Goal: Ask a question: Seek information or help from site administrators or community

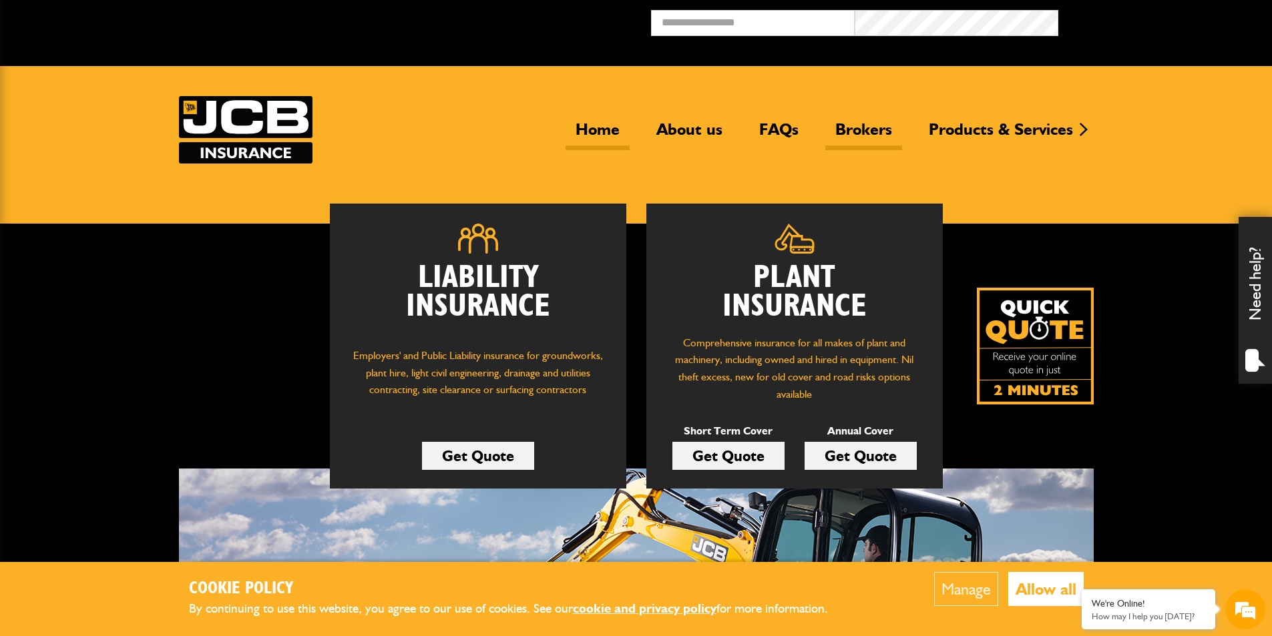
click at [861, 131] on link "Brokers" at bounding box center [863, 134] width 77 height 31
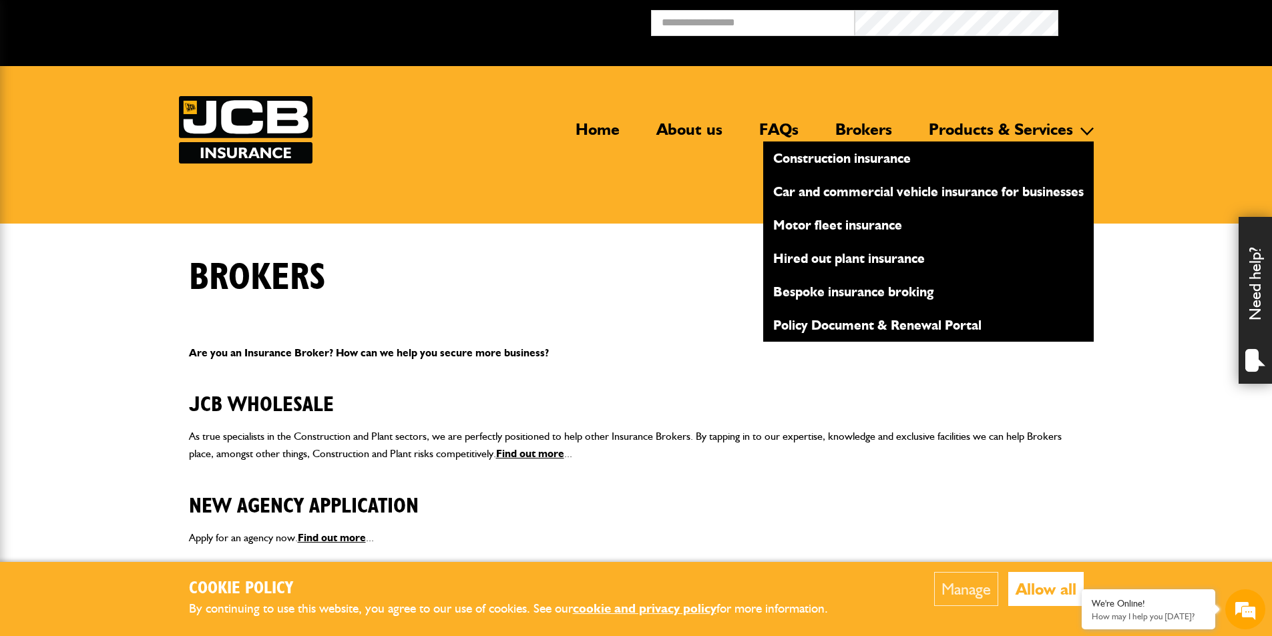
click at [1040, 120] on link "Products & Services" at bounding box center [1001, 134] width 164 height 31
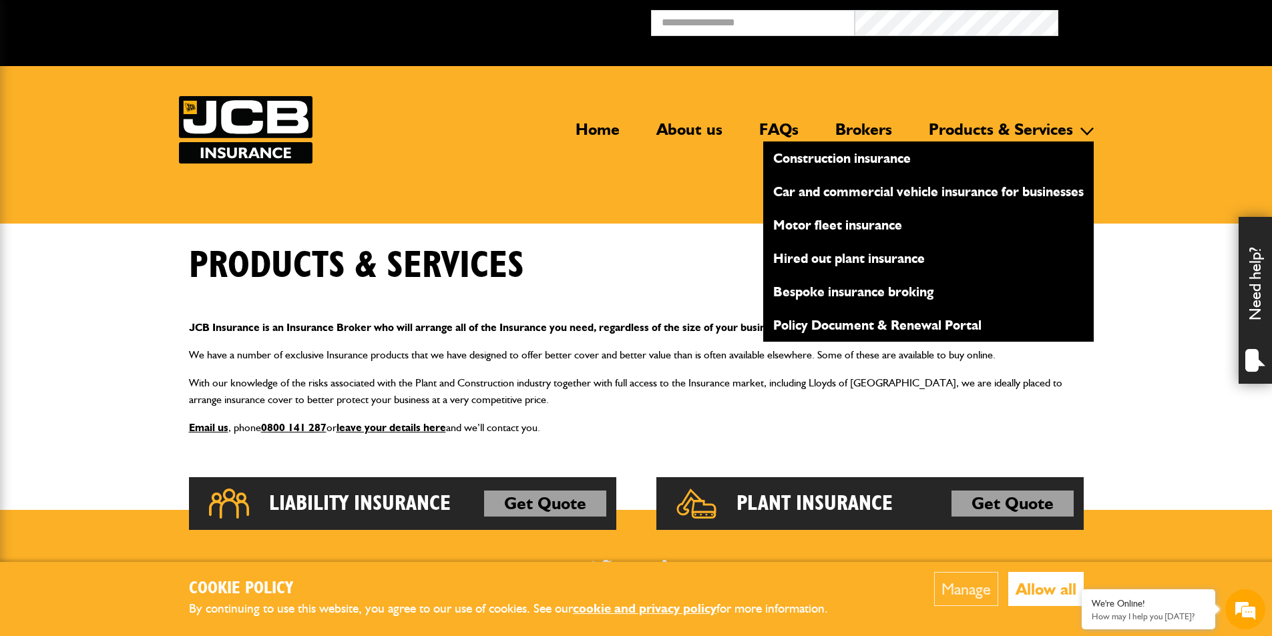
click at [865, 264] on link "Hired out plant insurance" at bounding box center [928, 258] width 330 height 23
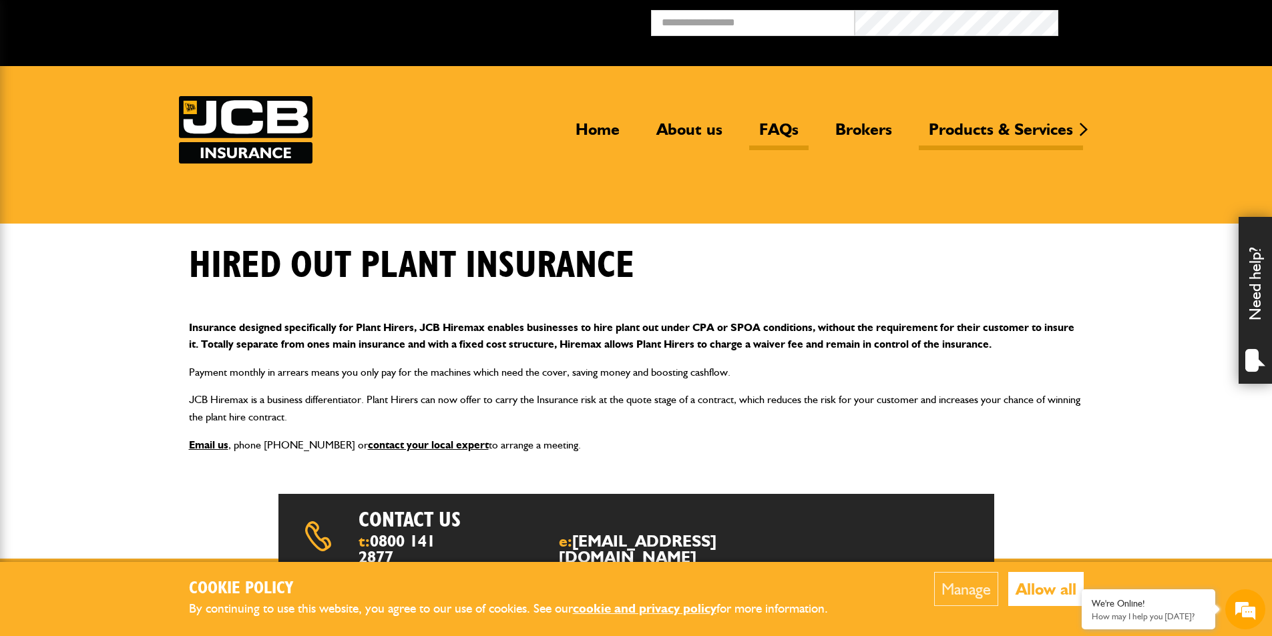
click at [788, 130] on link "FAQs" at bounding box center [778, 134] width 59 height 31
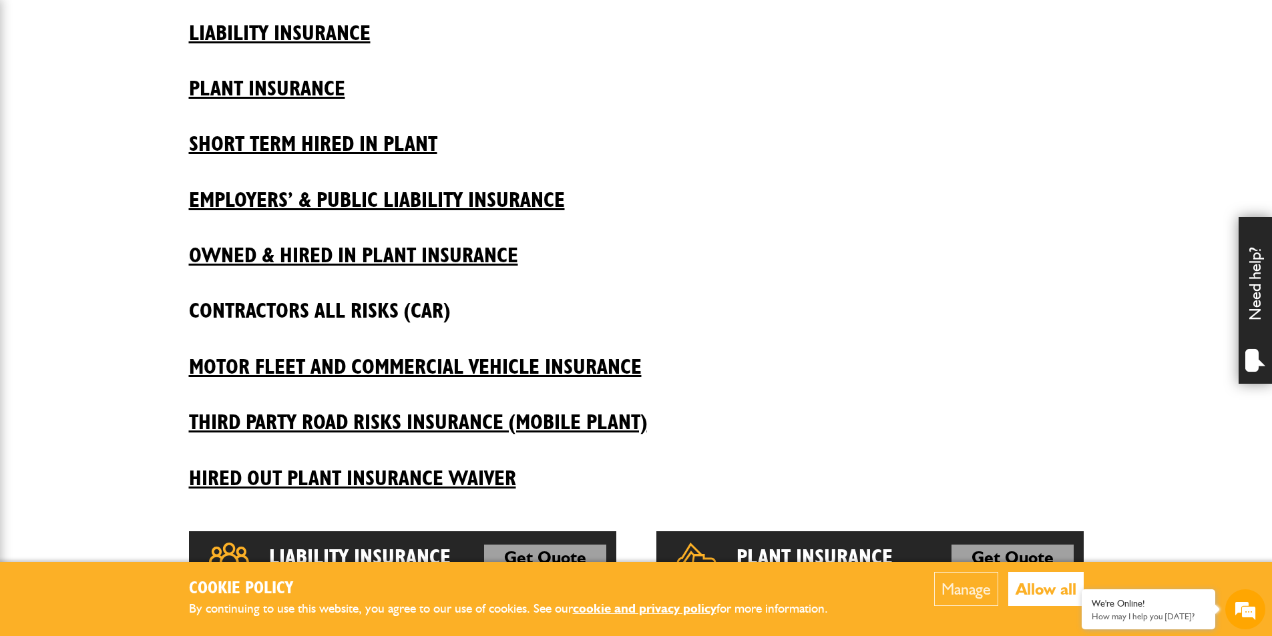
scroll to position [401, 0]
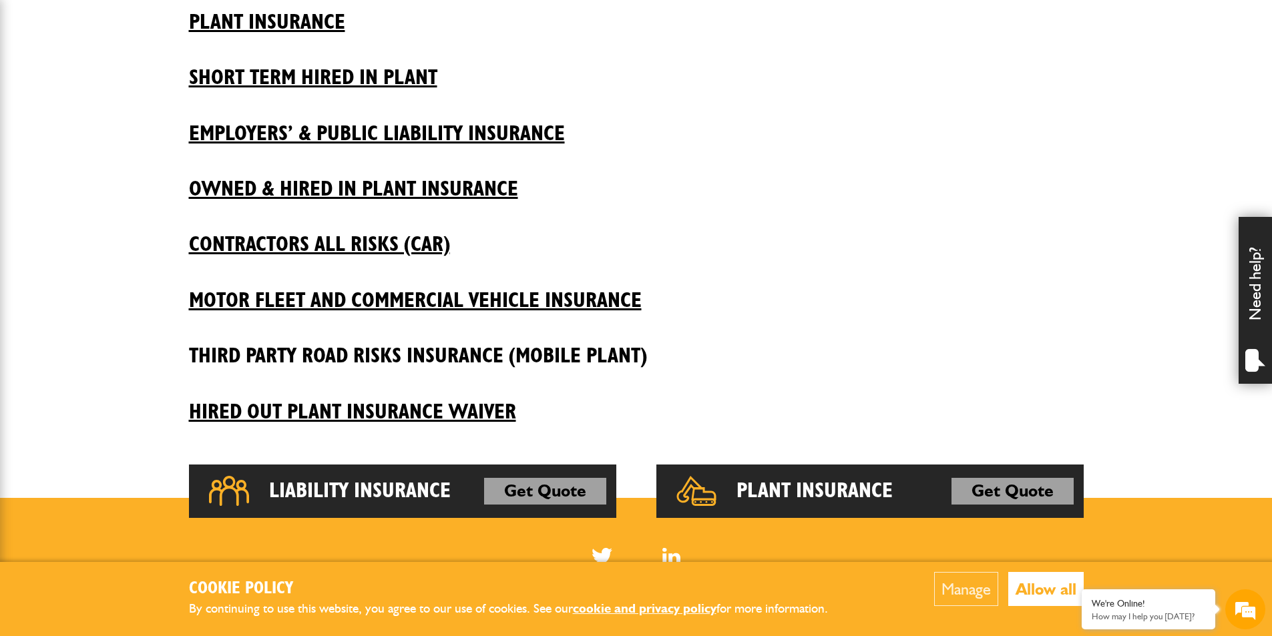
click at [473, 358] on h2 "Third Party Road Risks Insurance (Mobile Plant)" at bounding box center [636, 345] width 895 height 45
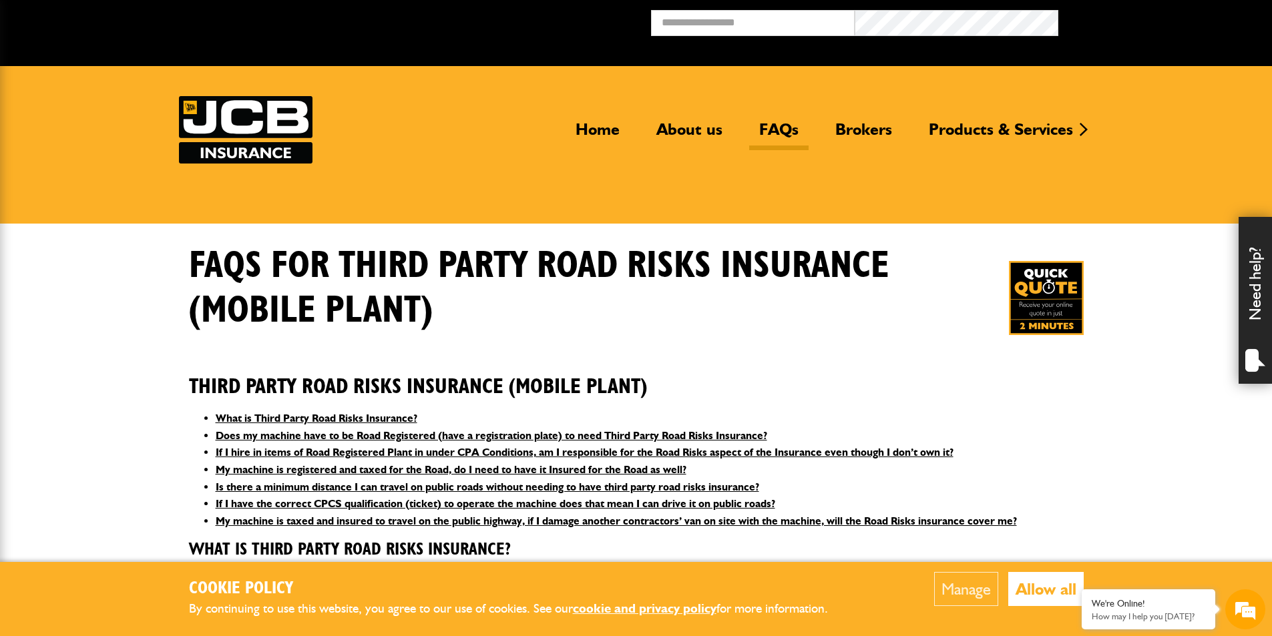
scroll to position [200, 0]
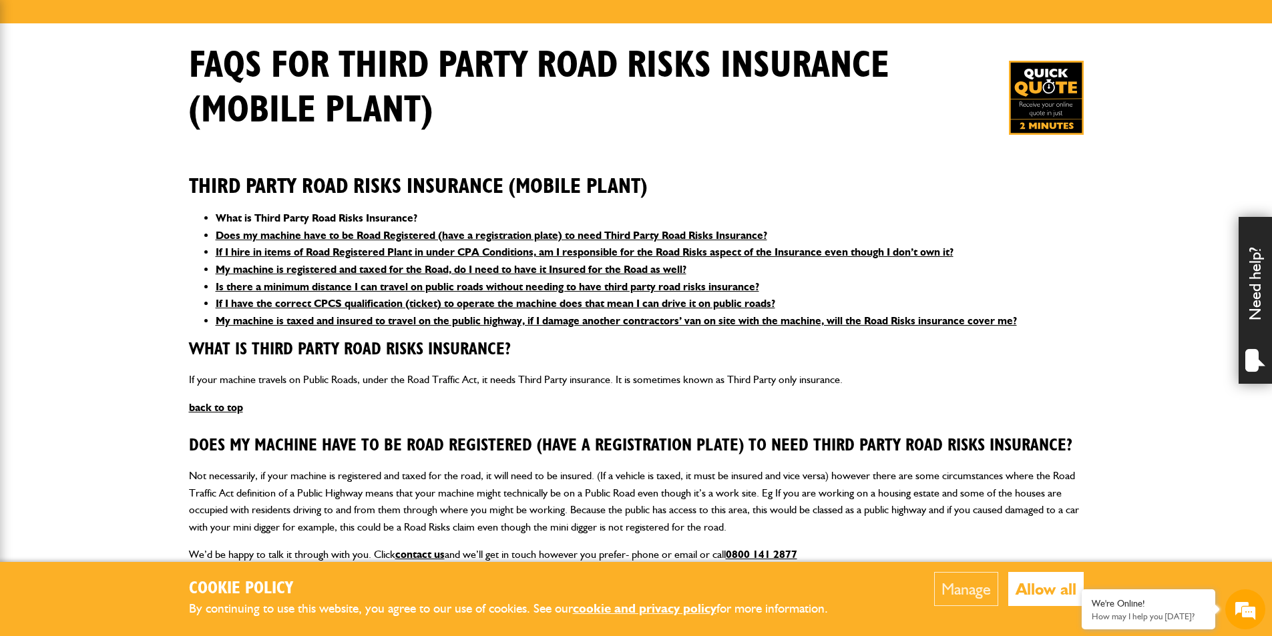
click at [329, 214] on link "What is Third Party Road Risks Insurance?" at bounding box center [317, 218] width 202 height 13
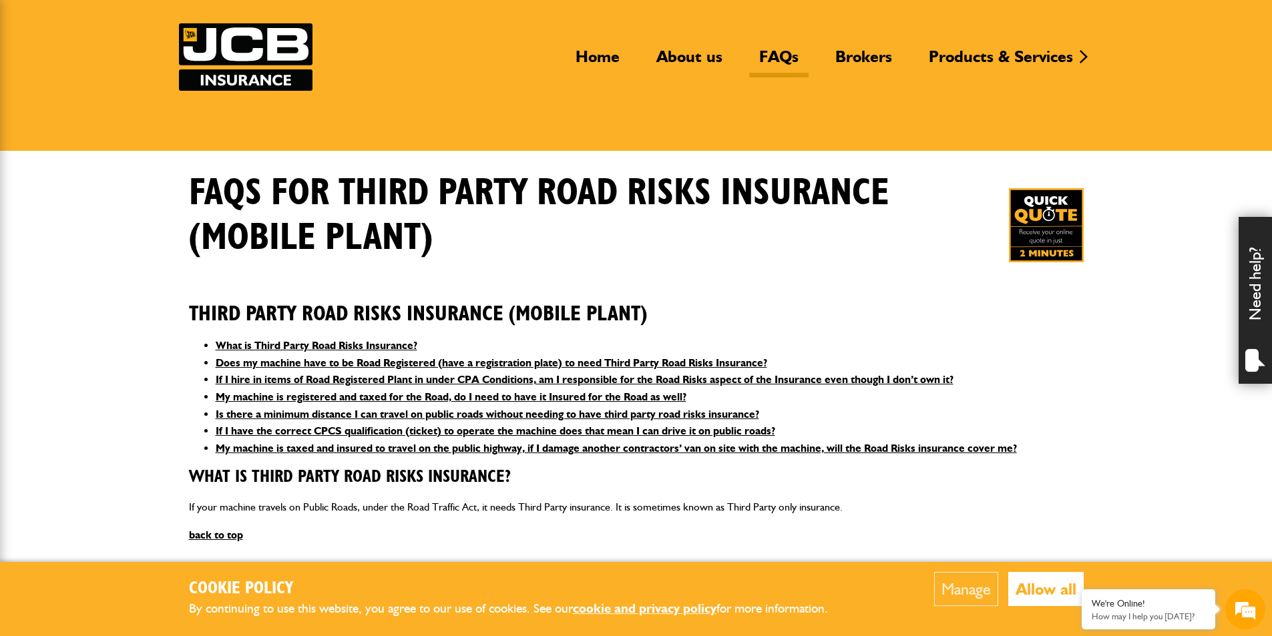
scroll to position [0, 0]
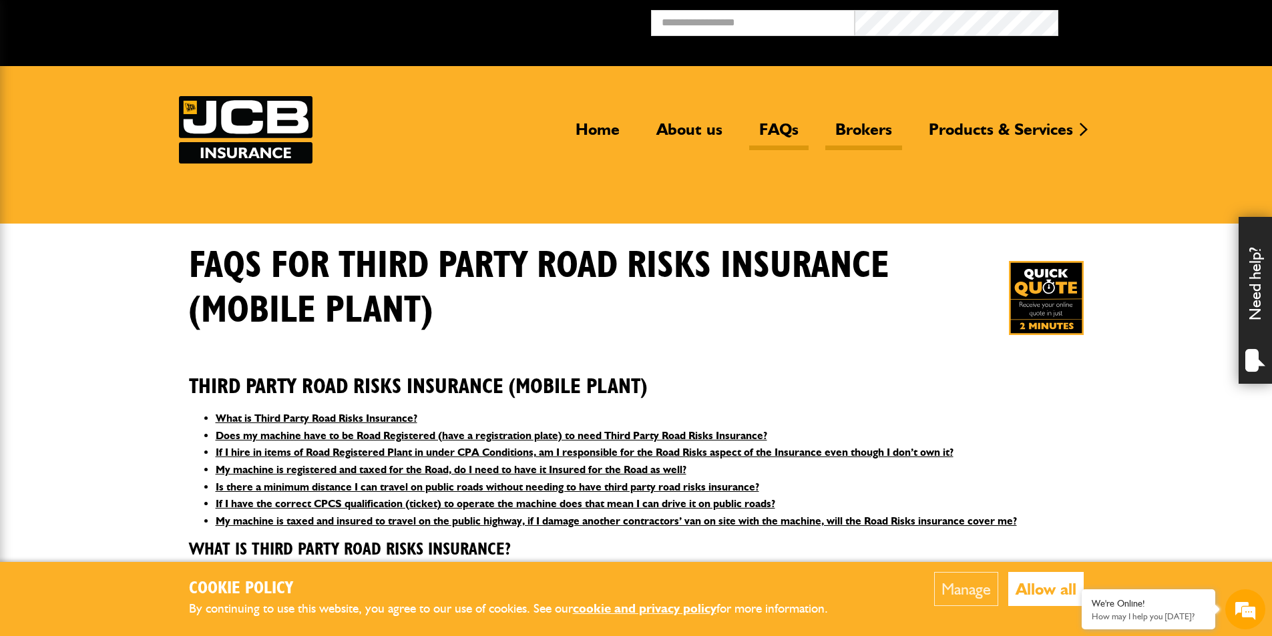
click at [886, 132] on link "Brokers" at bounding box center [863, 134] width 77 height 31
click at [1253, 289] on div "Need help?" at bounding box center [1254, 300] width 33 height 167
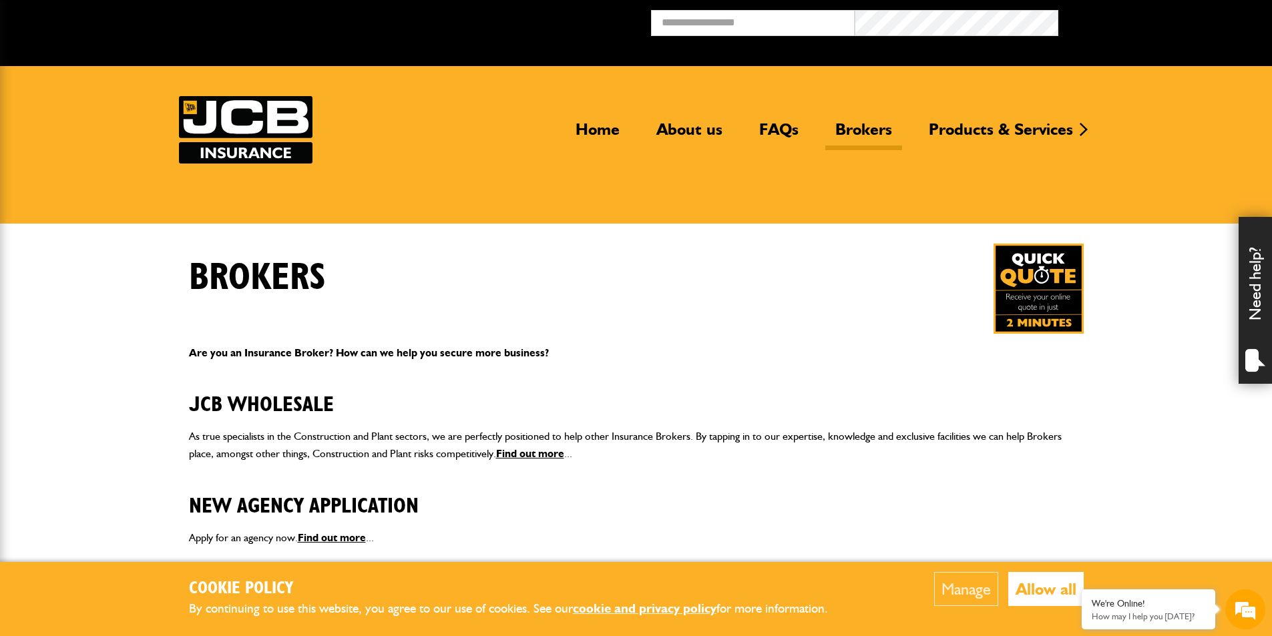
click at [1249, 296] on div "Need help?" at bounding box center [1254, 300] width 33 height 167
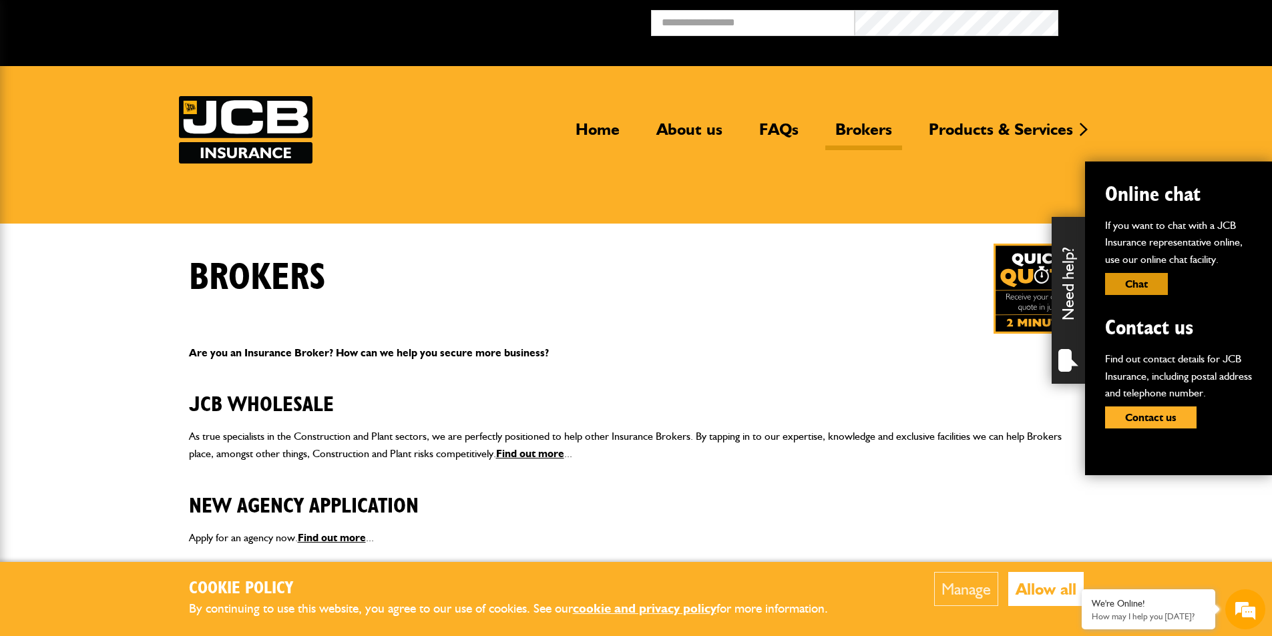
click at [1150, 281] on button "Chat" at bounding box center [1136, 284] width 63 height 22
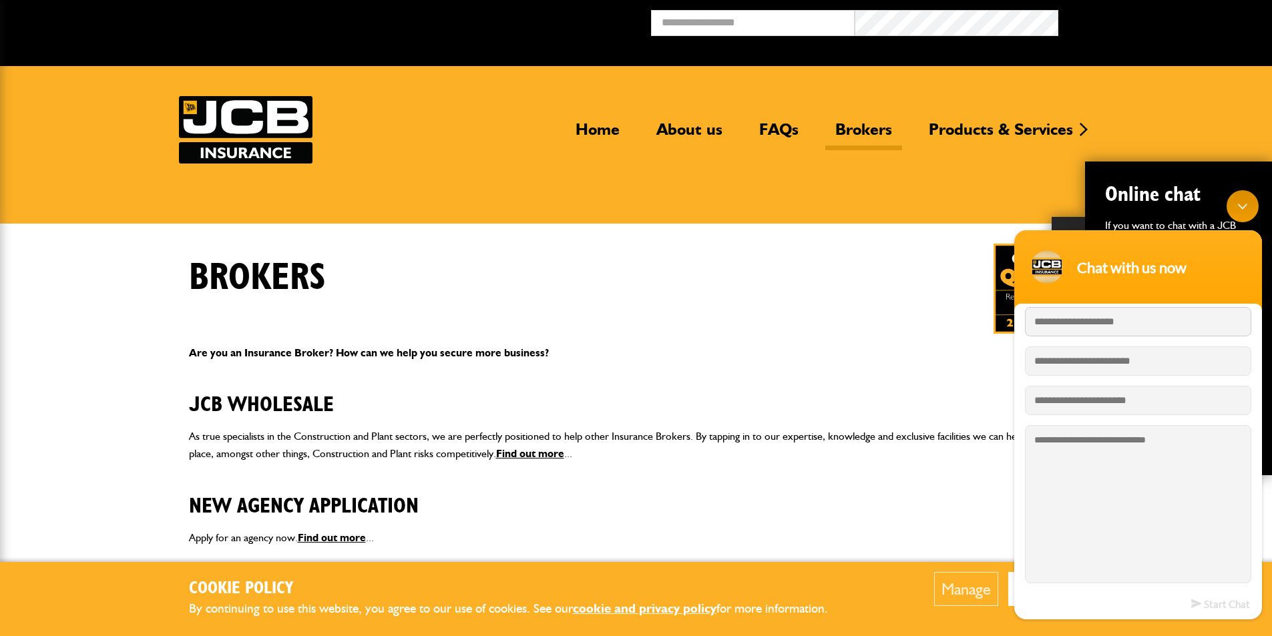
click at [1119, 320] on input "Enter your last name" at bounding box center [1138, 321] width 226 height 29
type input "**********"
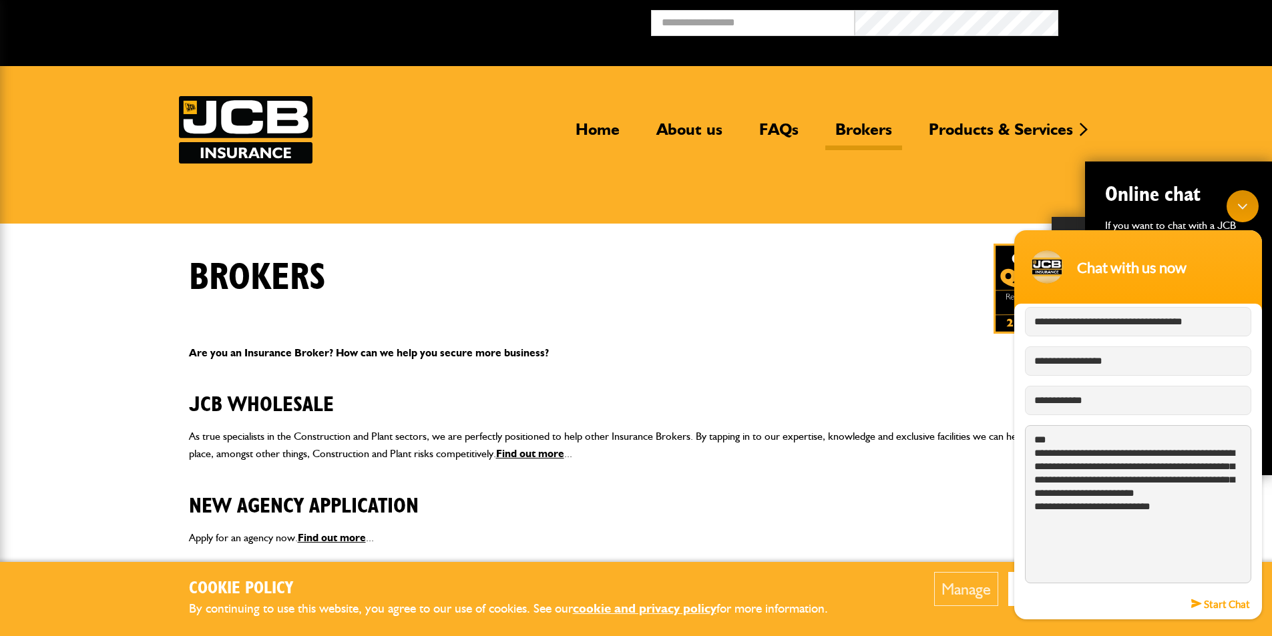
type textarea "**********"
click at [1220, 606] on em "Start Chat" at bounding box center [1220, 604] width 59 height 18
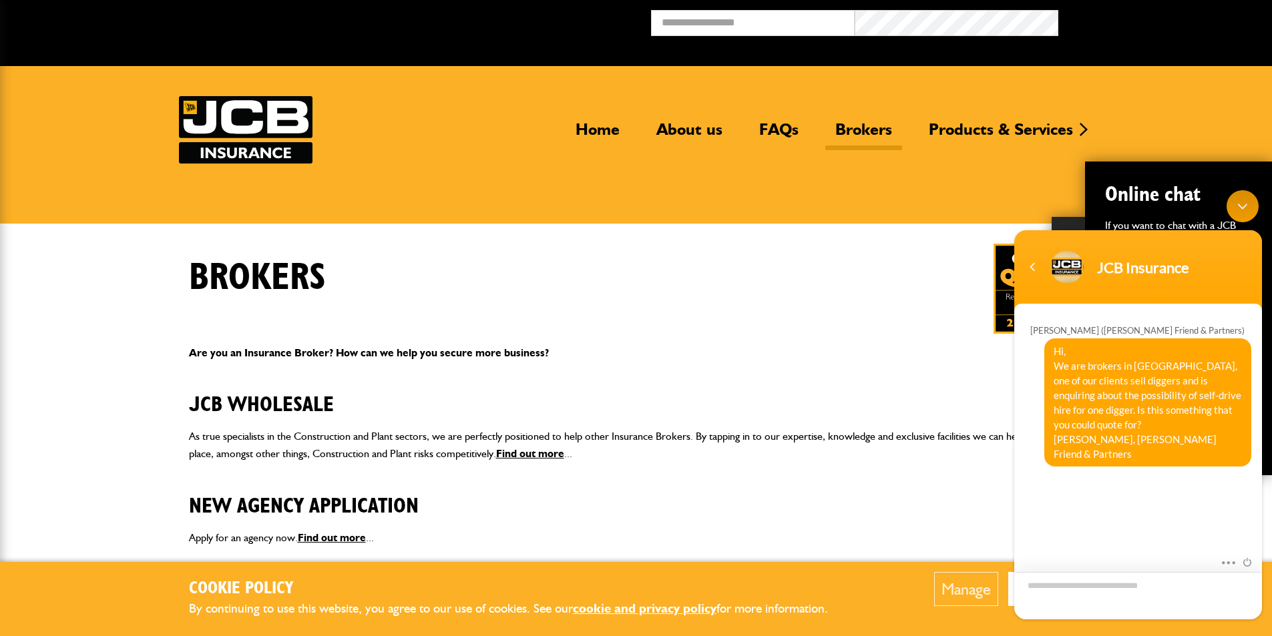
scroll to position [230, 0]
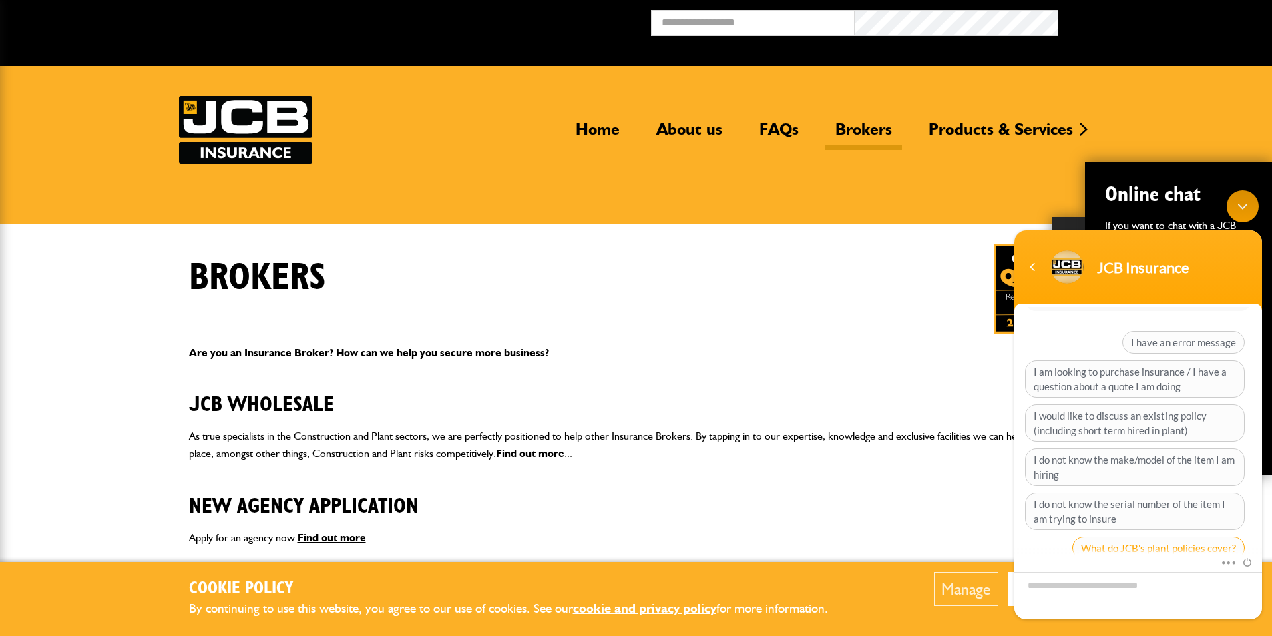
click at [1132, 537] on span "What do JCB's plant policies cover?" at bounding box center [1158, 548] width 172 height 23
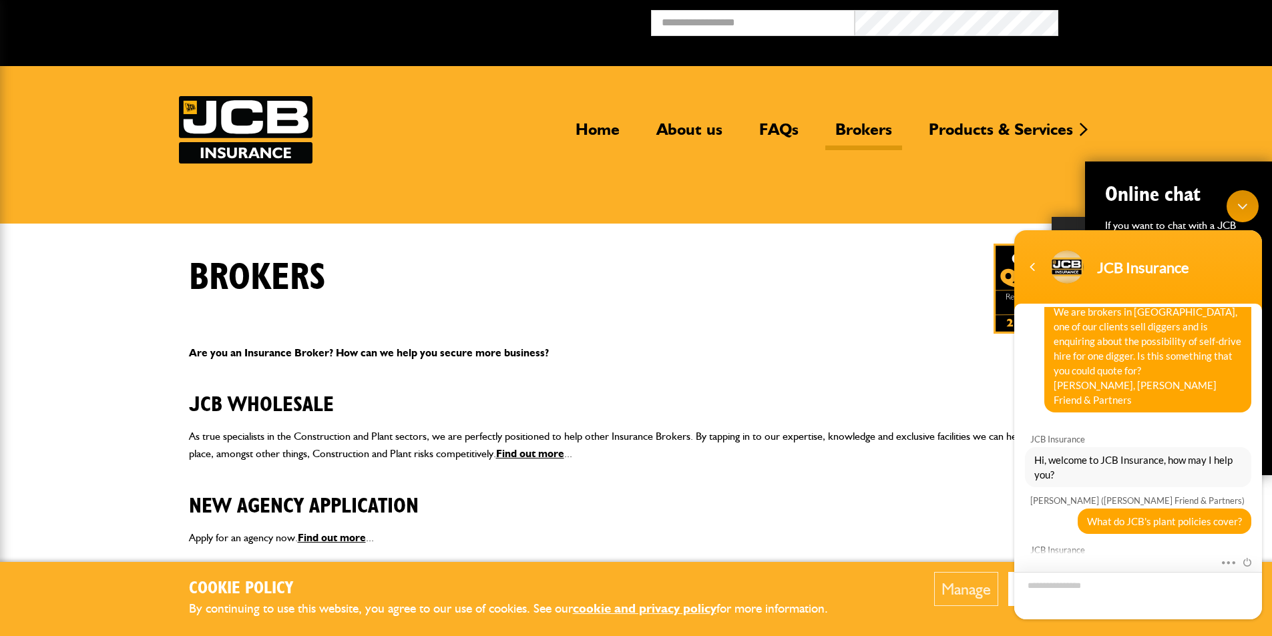
scroll to position [241, 0]
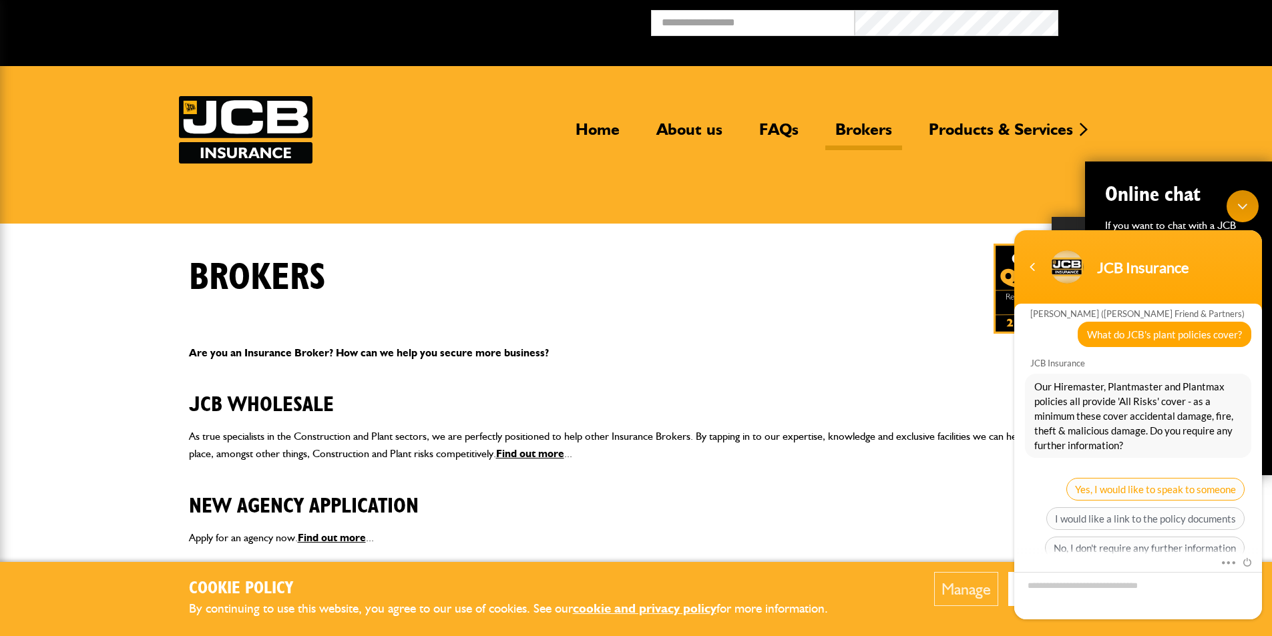
click at [1177, 478] on span "Yes, I would like to speak to someone" at bounding box center [1155, 489] width 178 height 23
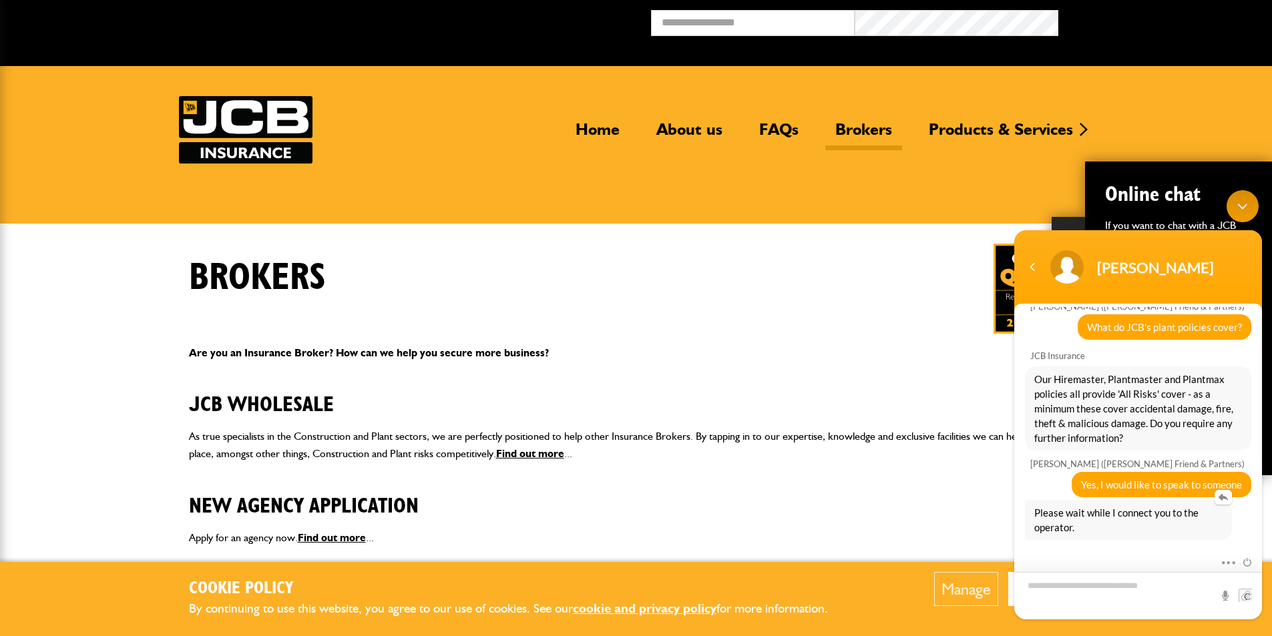
scroll to position [295, 0]
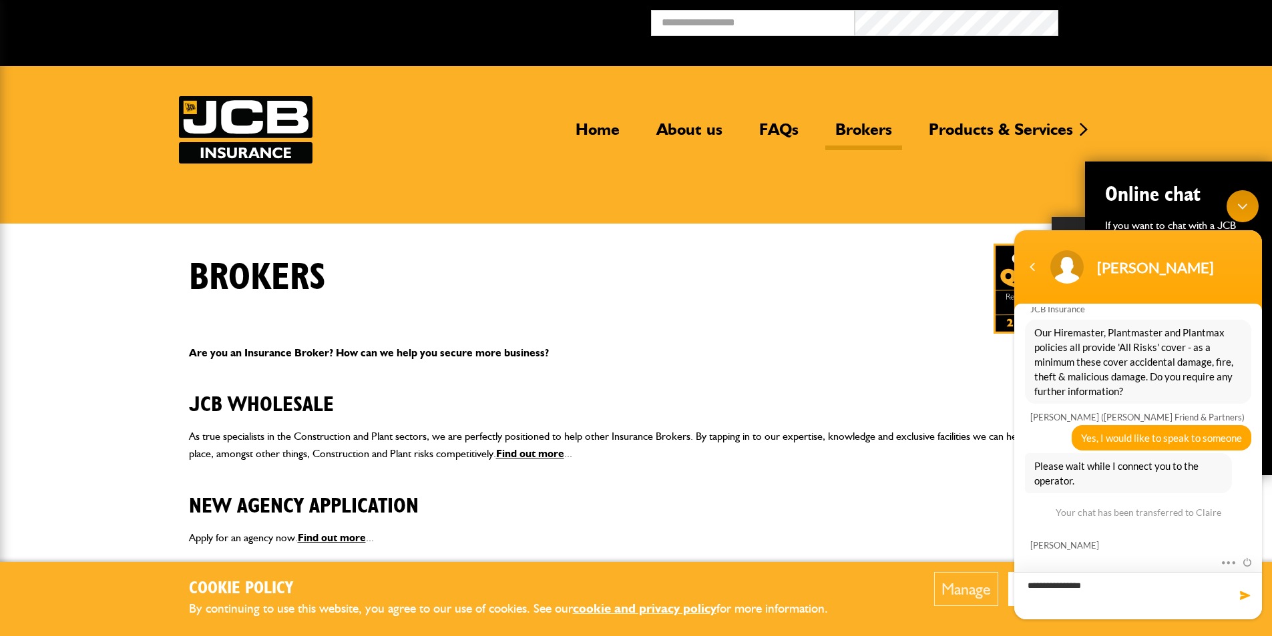
type textarea "**********"
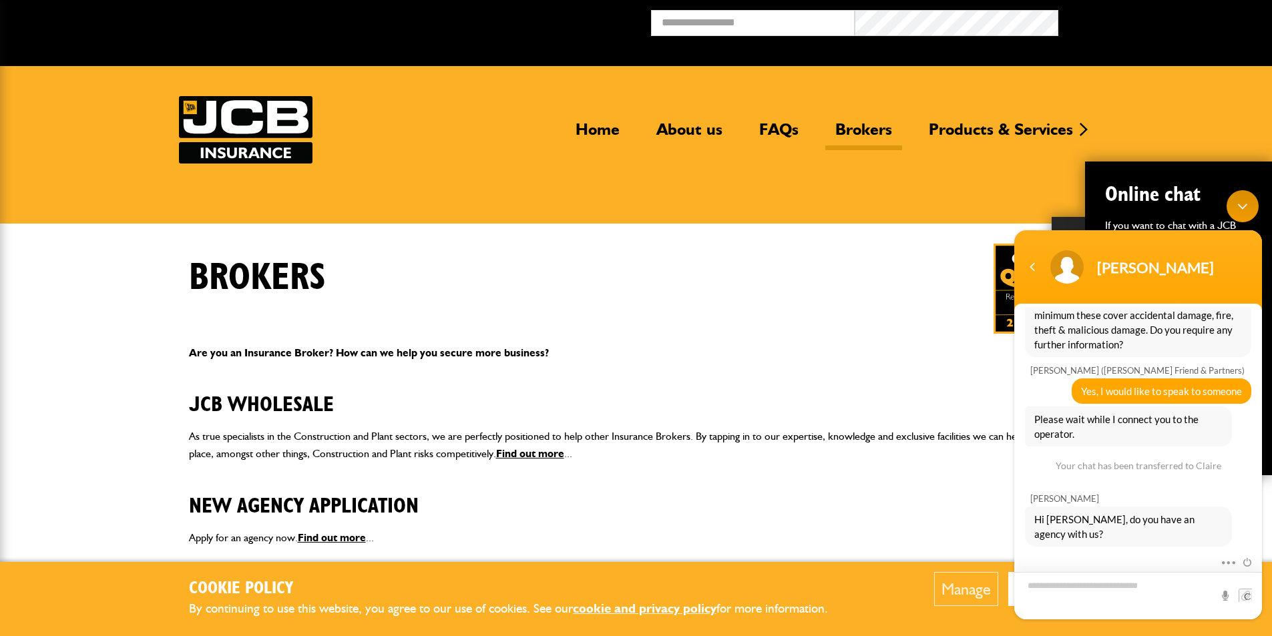
scroll to position [433, 0]
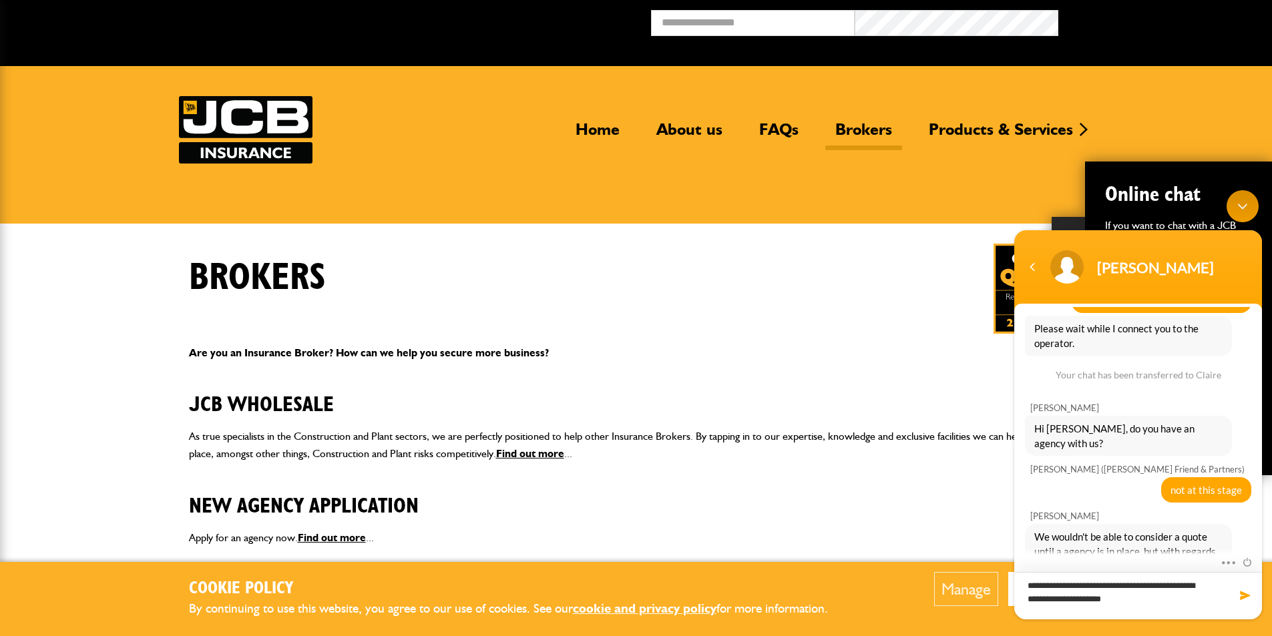
type textarea "**********"
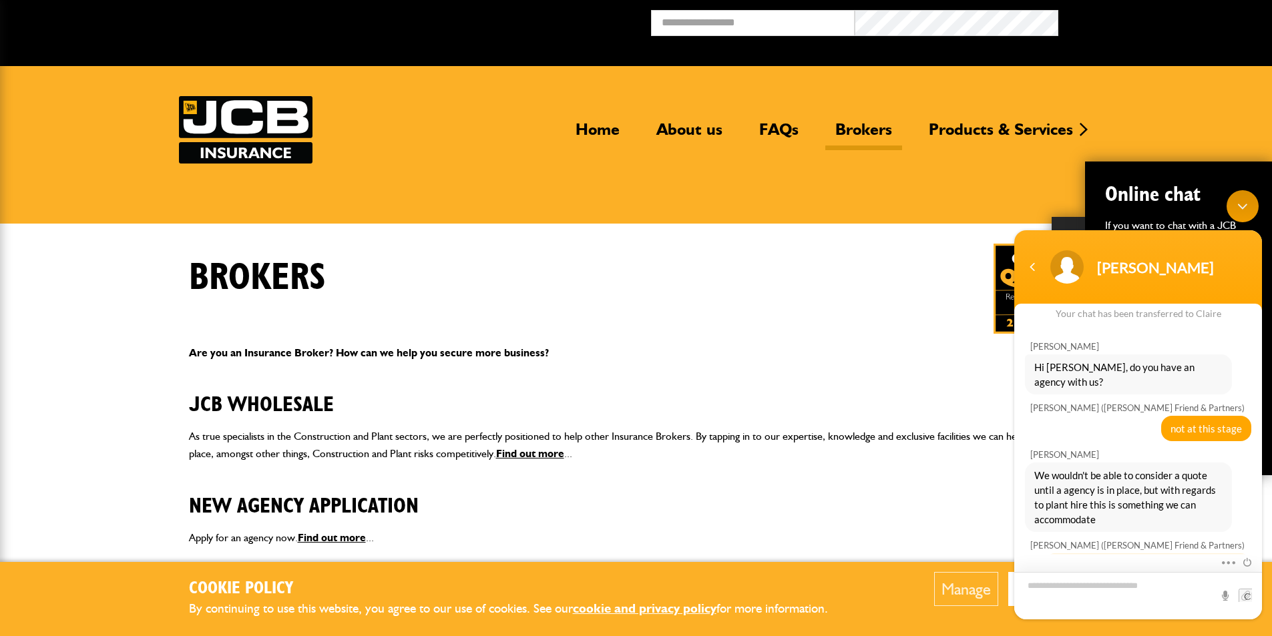
scroll to position [555, 0]
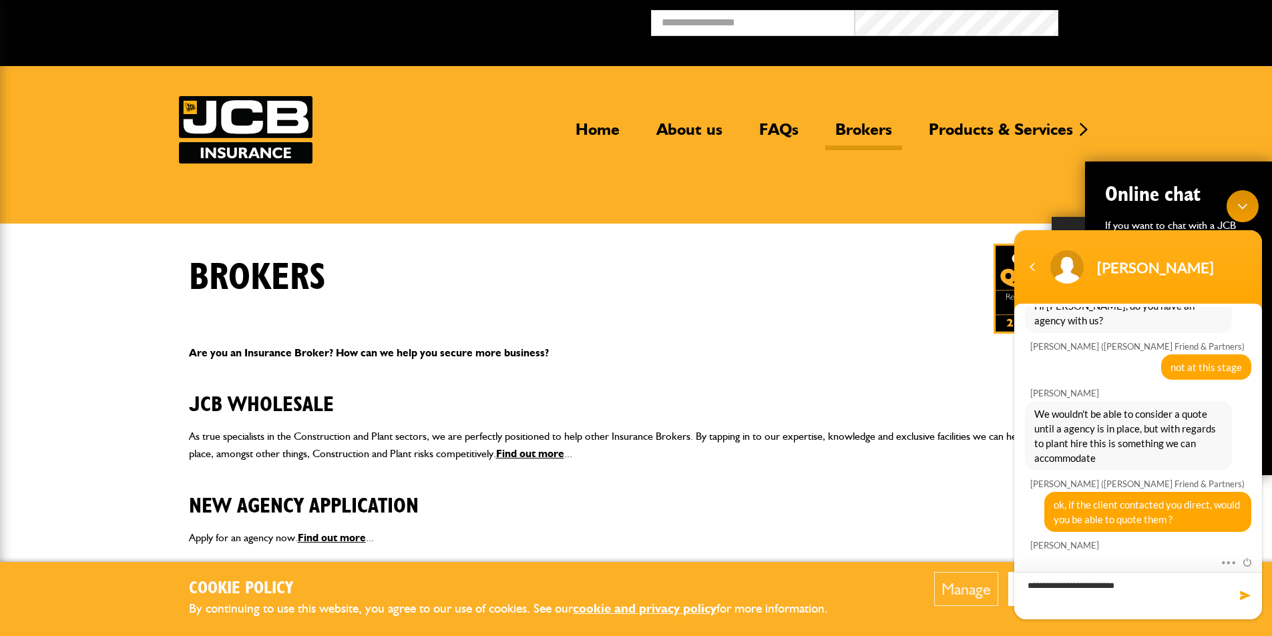
type textarea "**********"
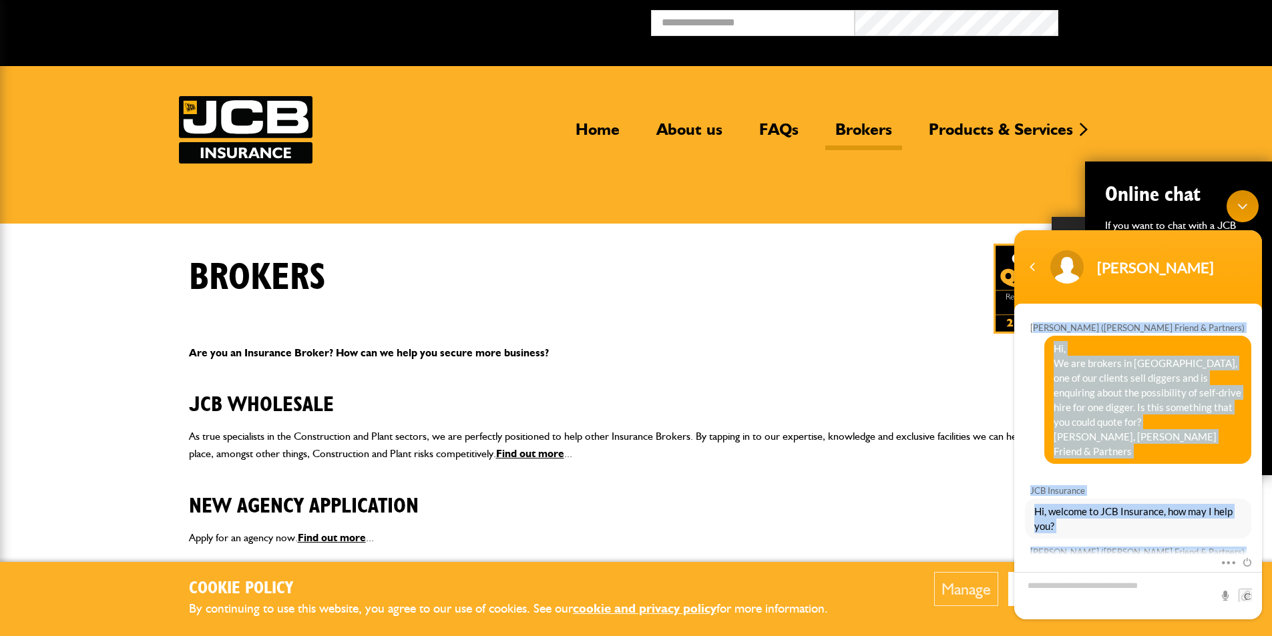
scroll to position [0, 0]
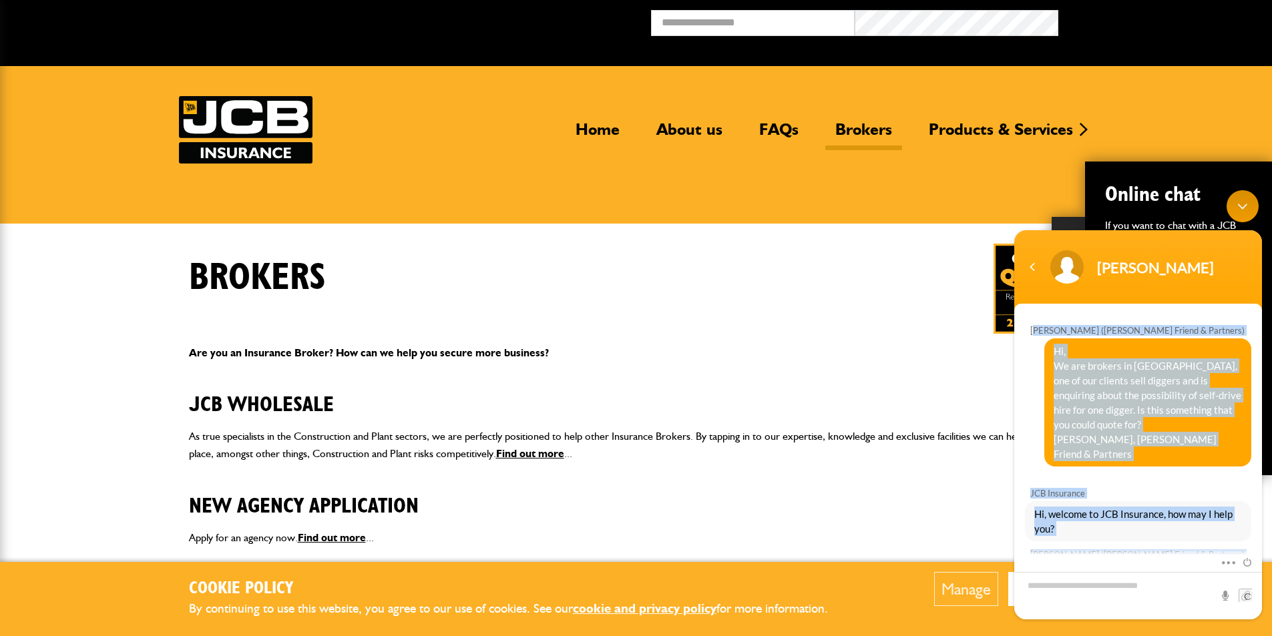
drag, startPoint x: 1250, startPoint y: 545, endPoint x: 1062, endPoint y: 316, distance: 295.5
click at [1062, 316] on div "Mike Parrot (Milne Friend & Partners) Hi, We are brokers in Exeter, one of our …" at bounding box center [1138, 431] width 248 height 248
copy div "Mike Parrot (Milne Friend & Partners) Hi, We are brokers in Exeter, one of our …"
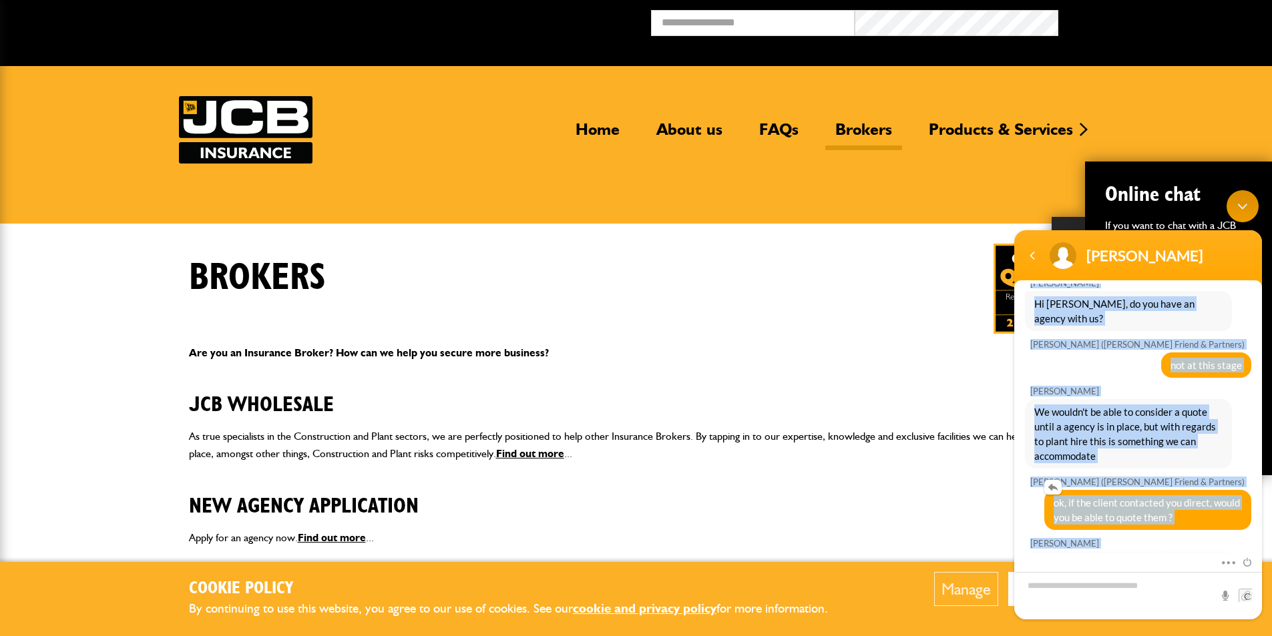
scroll to position [579, 0]
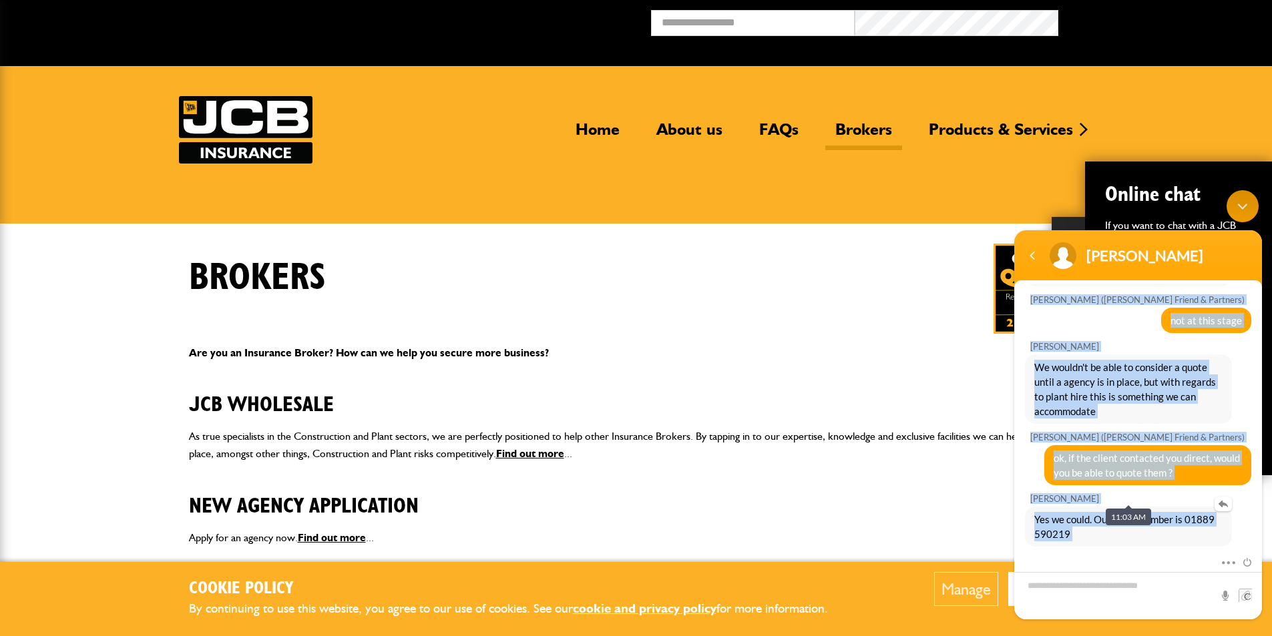
copy div "Mike Parrot (Milne Friend & Partners) Hi, We are brokers in Exeter, one of our …"
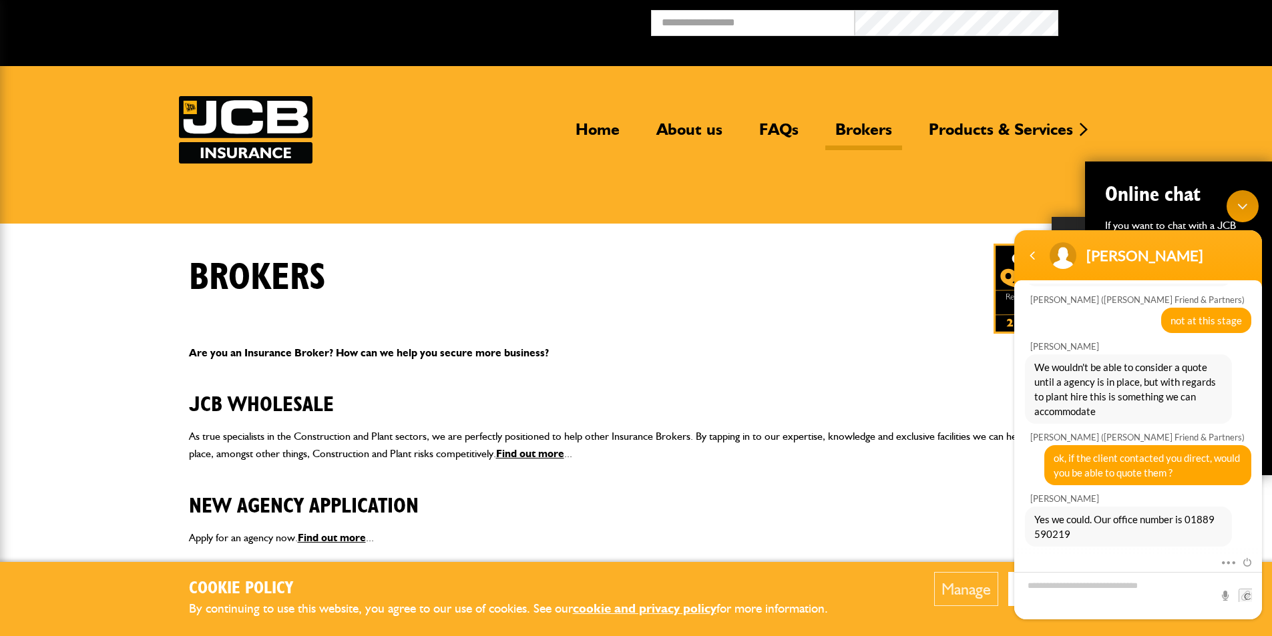
click at [1040, 555] on div "Mute Send email" at bounding box center [1138, 587] width 248 height 65
drag, startPoint x: 1075, startPoint y: 491, endPoint x: 1034, endPoint y: 479, distance: 42.5
click at [1034, 512] on span "Yes we could. Our office number is 01889 590219" at bounding box center [1128, 526] width 188 height 29
copy span "Yes we could. Our office number is 01889 590219"
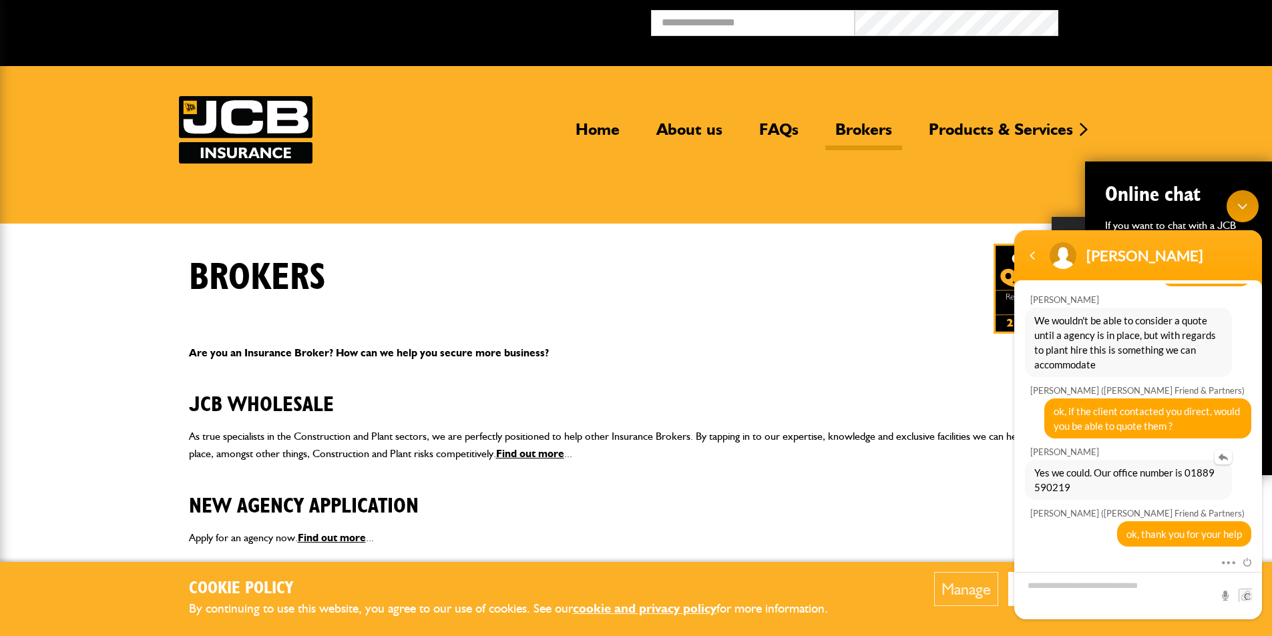
scroll to position [559, 0]
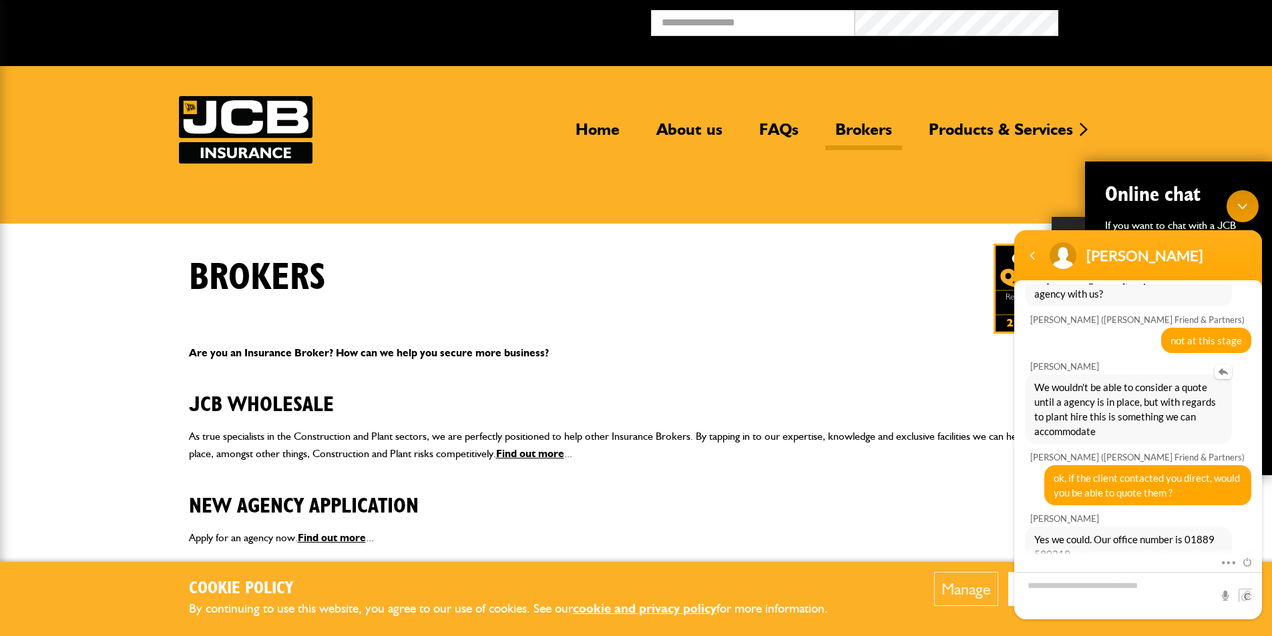
drag, startPoint x: 1116, startPoint y: 391, endPoint x: 1036, endPoint y: 348, distance: 91.1
click at [1036, 380] on span "We wouldn't be able to consider a quote until a agency is in place, but with re…" at bounding box center [1128, 409] width 188 height 59
copy span "We wouldn't be able to consider a quote until a agency is in place, but with re…"
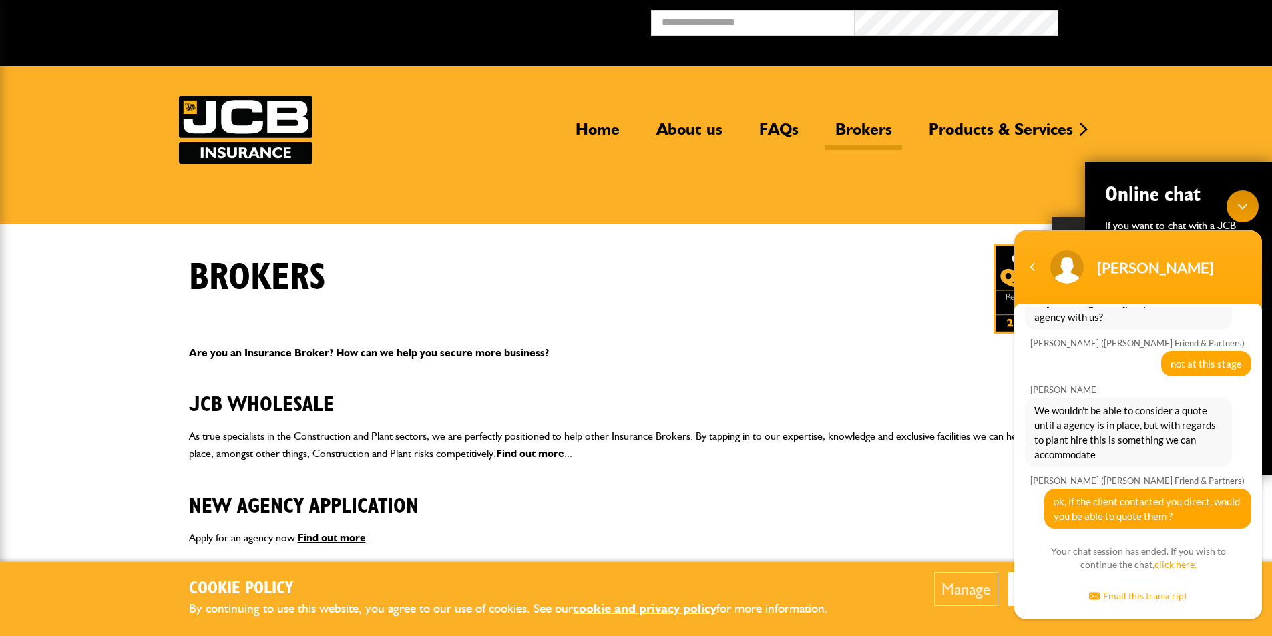
scroll to position [801, 0]
